Goal: Task Accomplishment & Management: Manage account settings

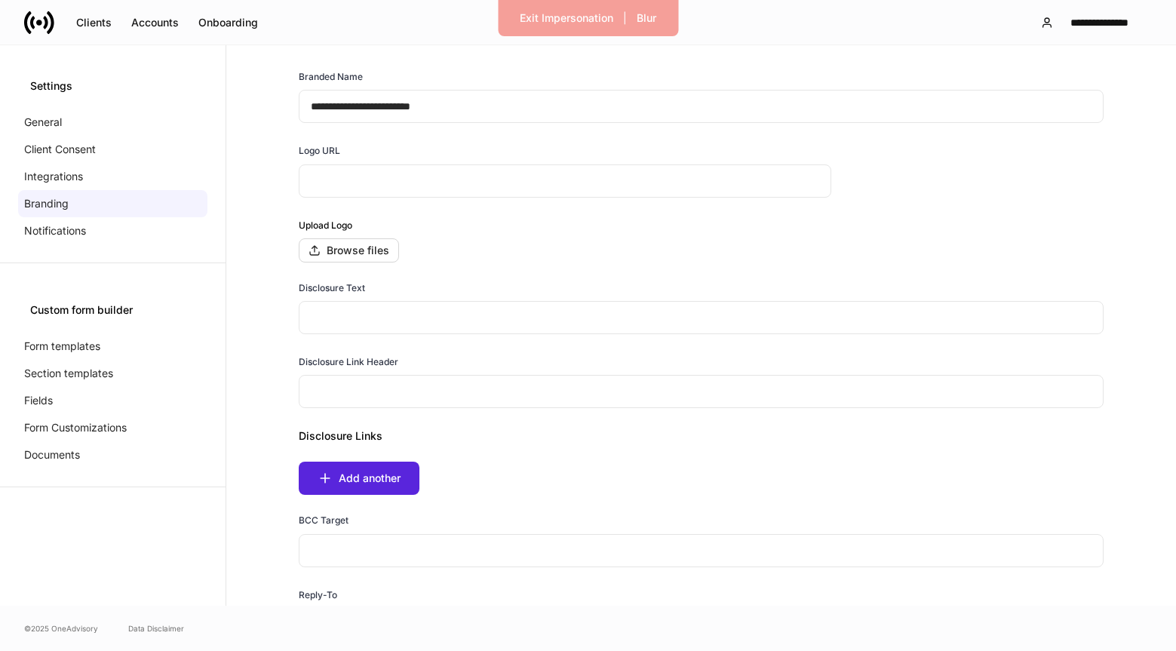
click at [546, 20] on div "Exit Impersonation" at bounding box center [567, 18] width 94 height 15
